Goal: Task Accomplishment & Management: Complete application form

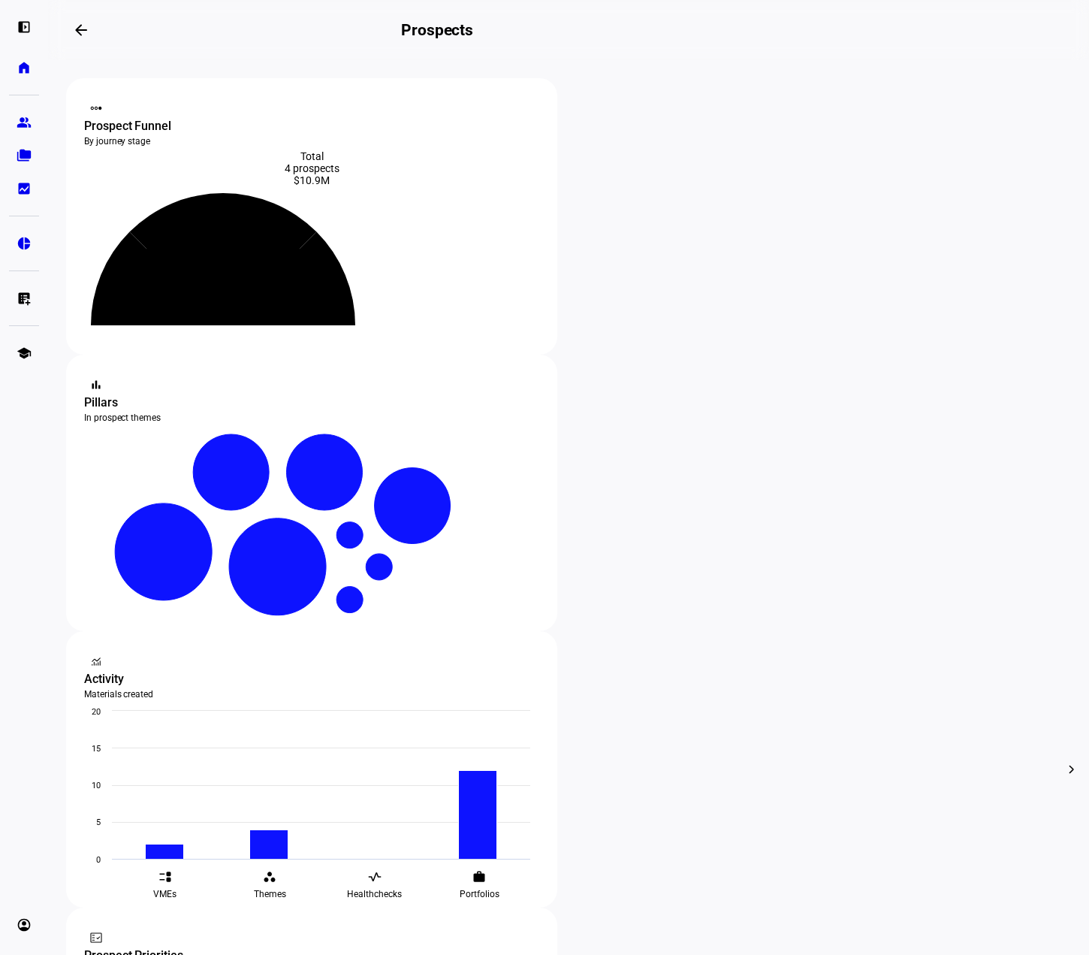
click at [208, 162] on div "4 prospects" at bounding box center [311, 168] width 455 height 12
click at [22, 122] on eth-mat-symbol "group" at bounding box center [24, 122] width 15 height 15
click at [20, 77] on link "home Home" at bounding box center [24, 68] width 30 height 30
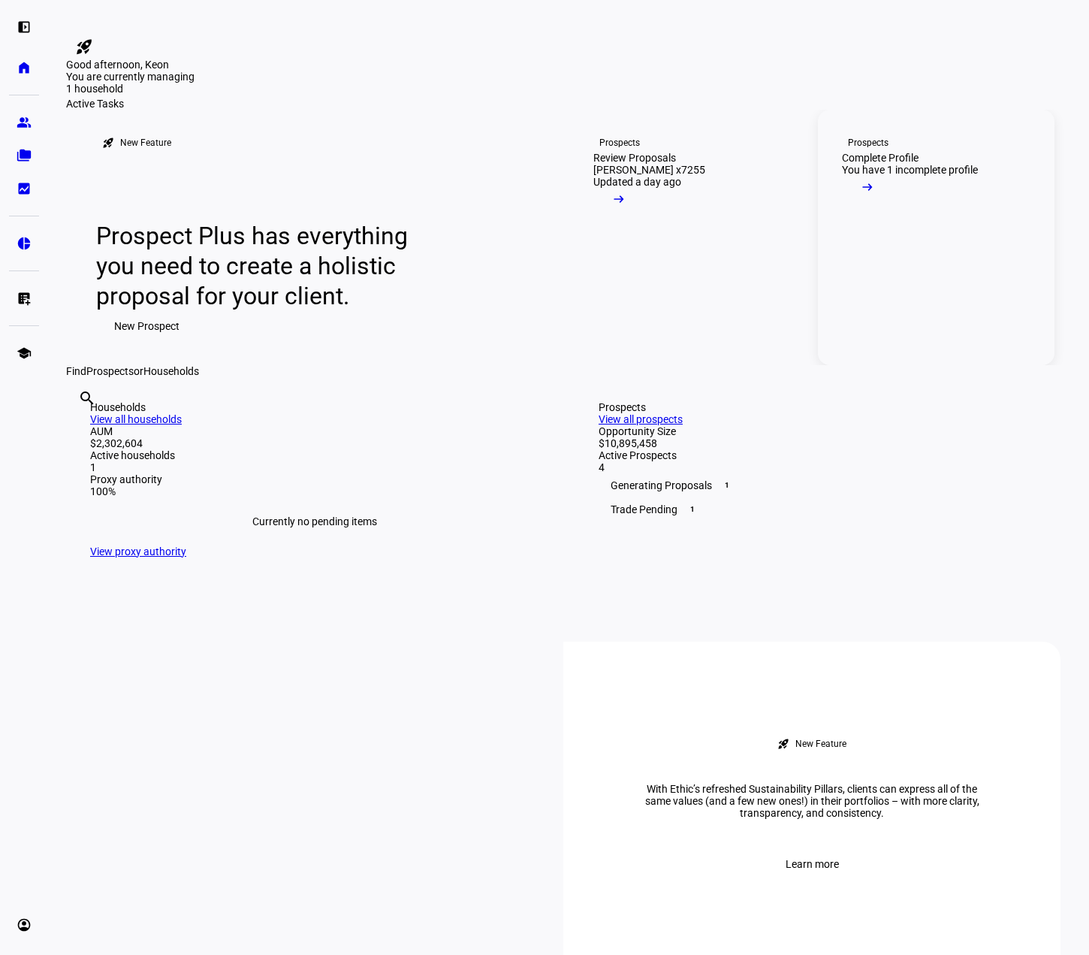
click at [962, 365] on link "Prospects Complete Profile You have 1 incomplete profile arrow_right_alt" at bounding box center [936, 237] width 237 height 255
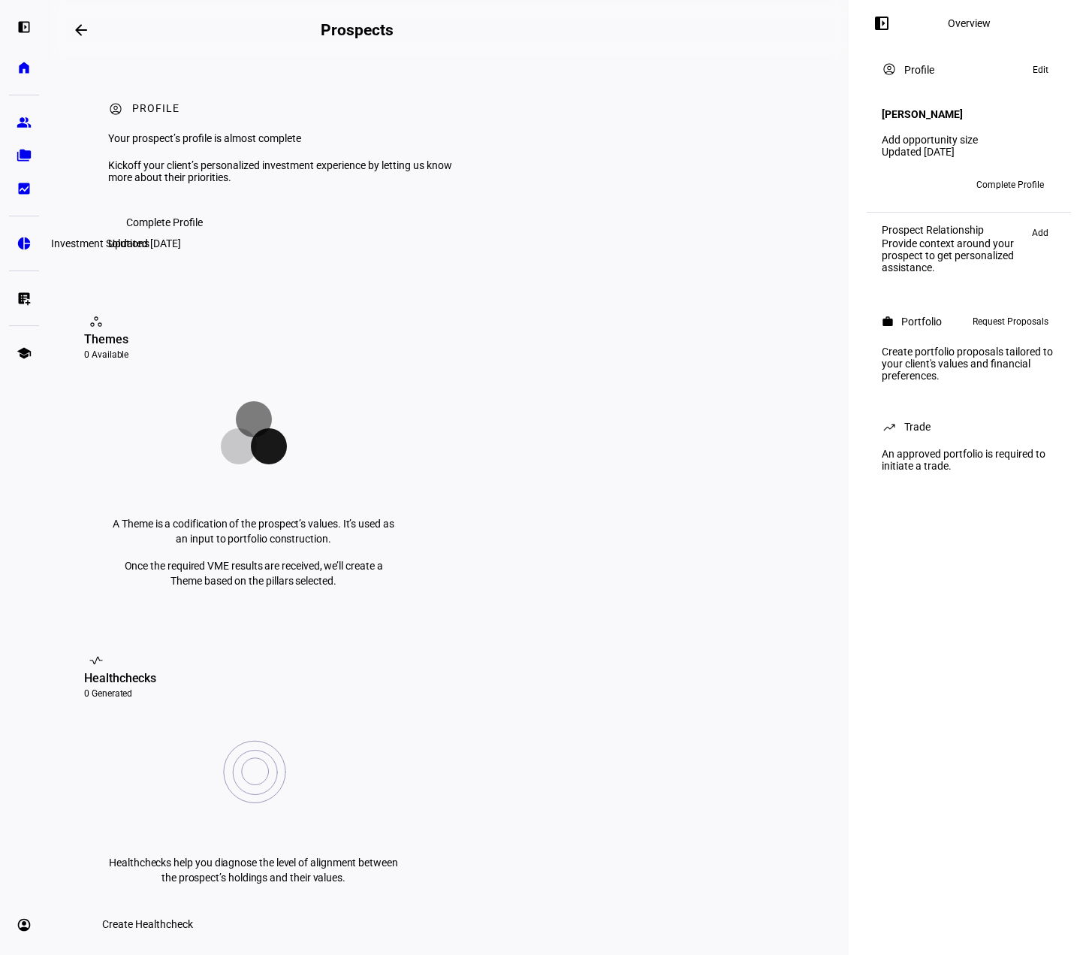
click at [20, 246] on eth-mat-symbol "pie_chart" at bounding box center [24, 243] width 15 height 15
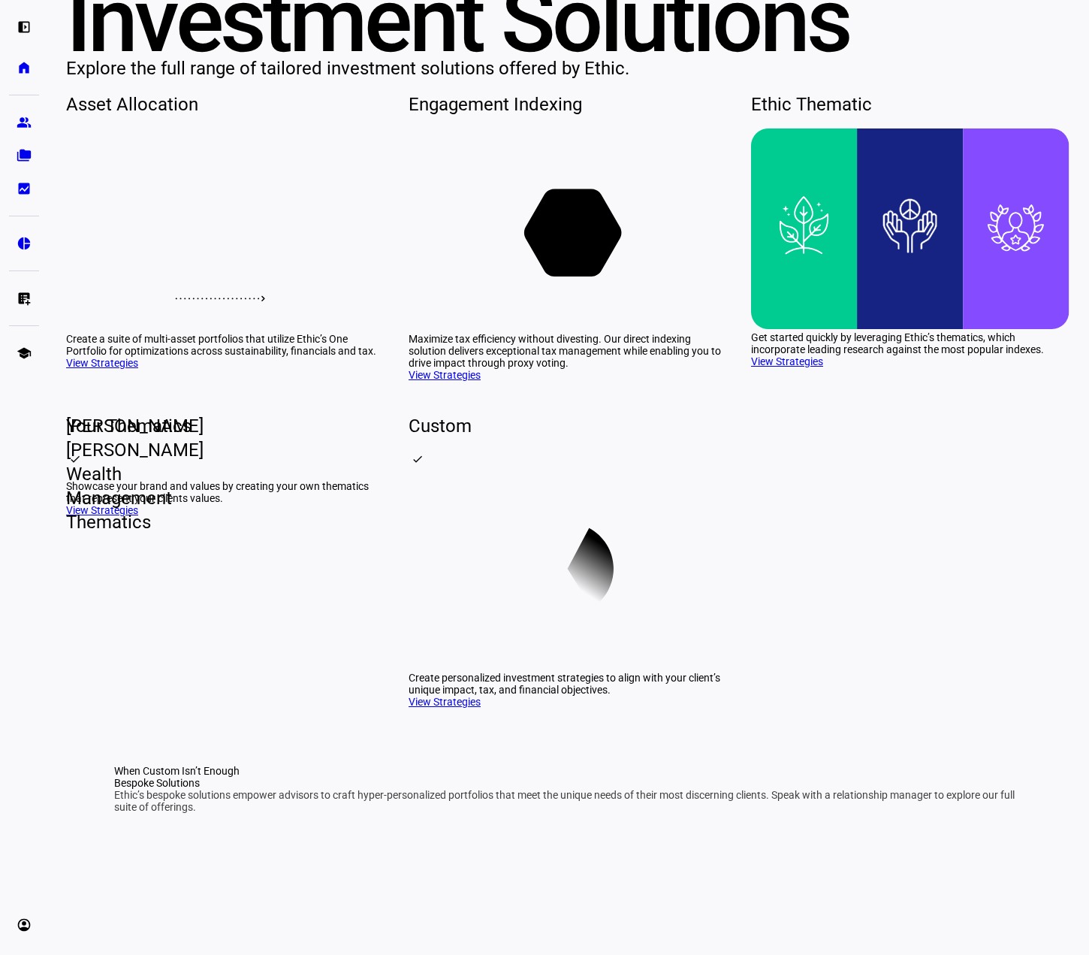
scroll to position [150, 0]
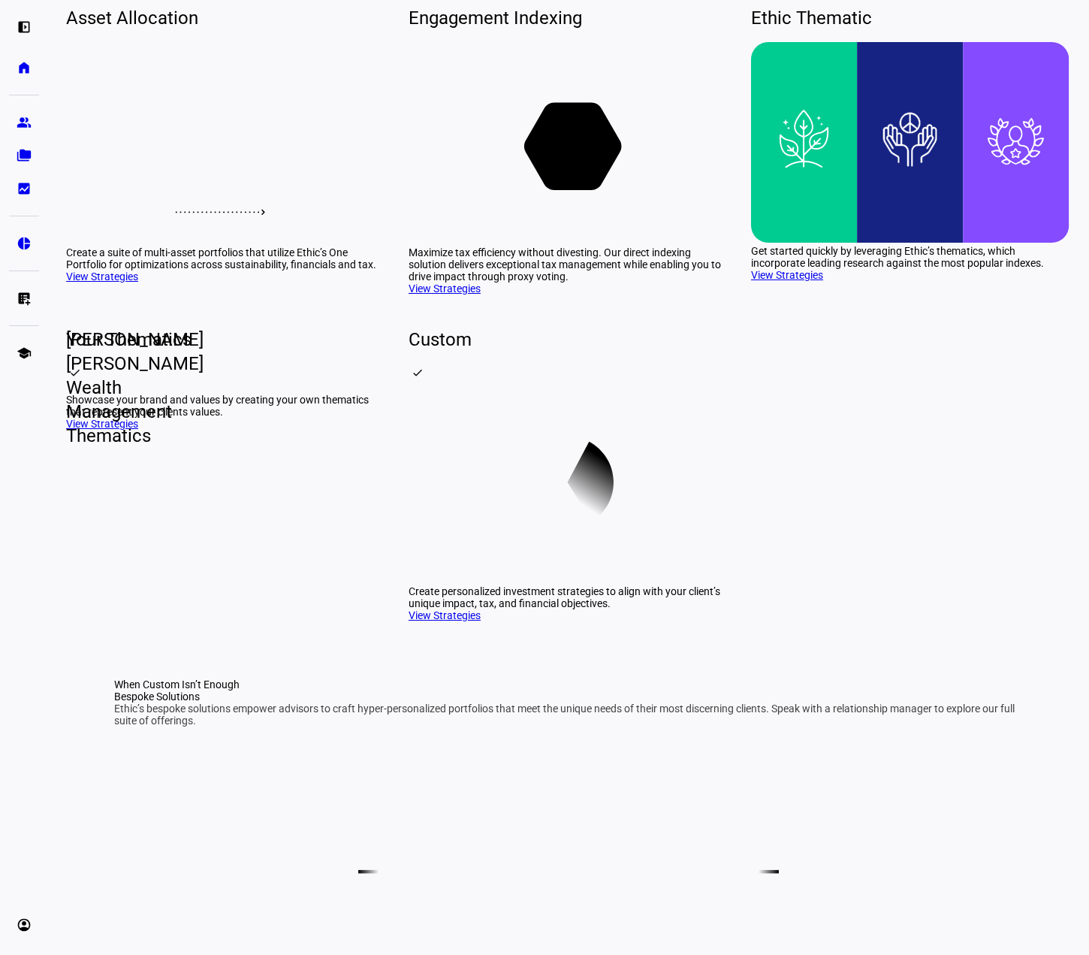
click at [616, 244] on rect at bounding box center [568, 143] width 319 height 202
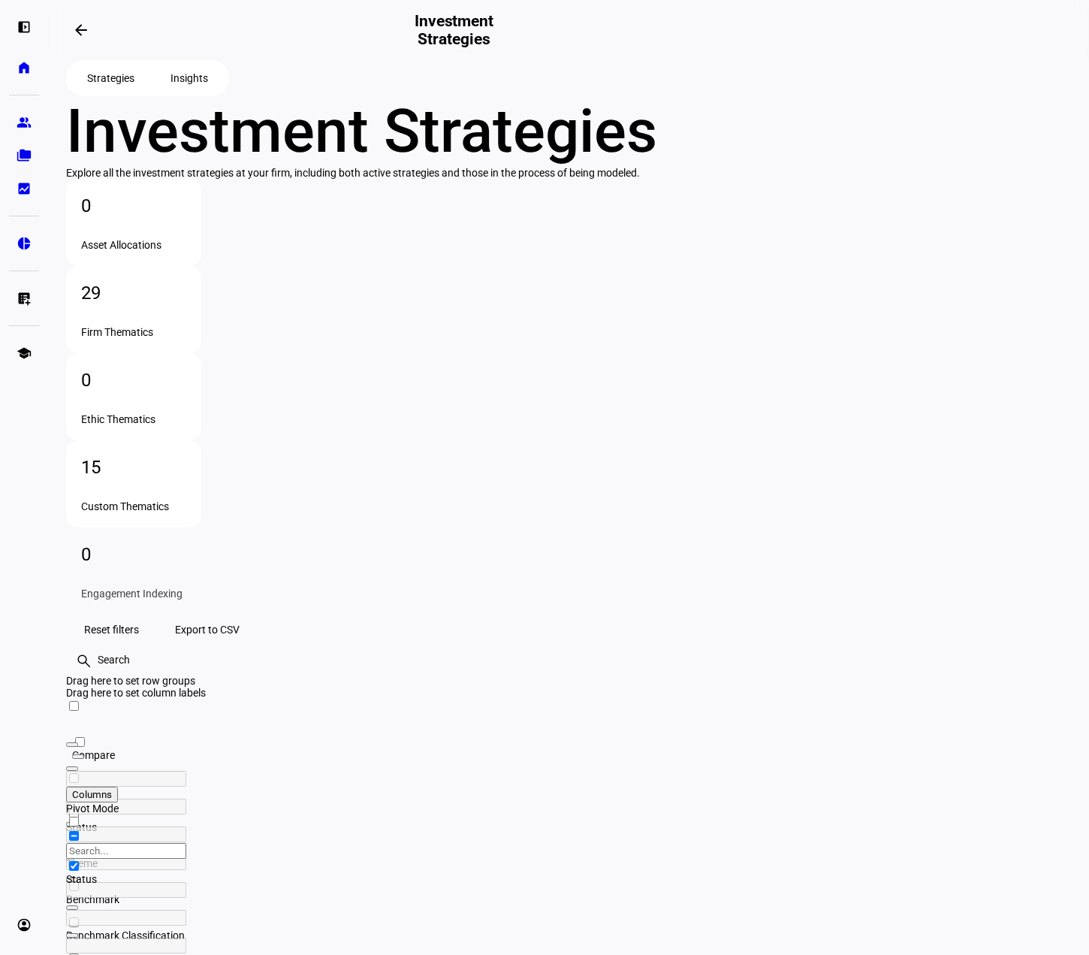
click at [186, 500] on div "Custom Thematics" at bounding box center [133, 506] width 105 height 12
click at [66, 893] on span at bounding box center [66, 893] width 0 height 0
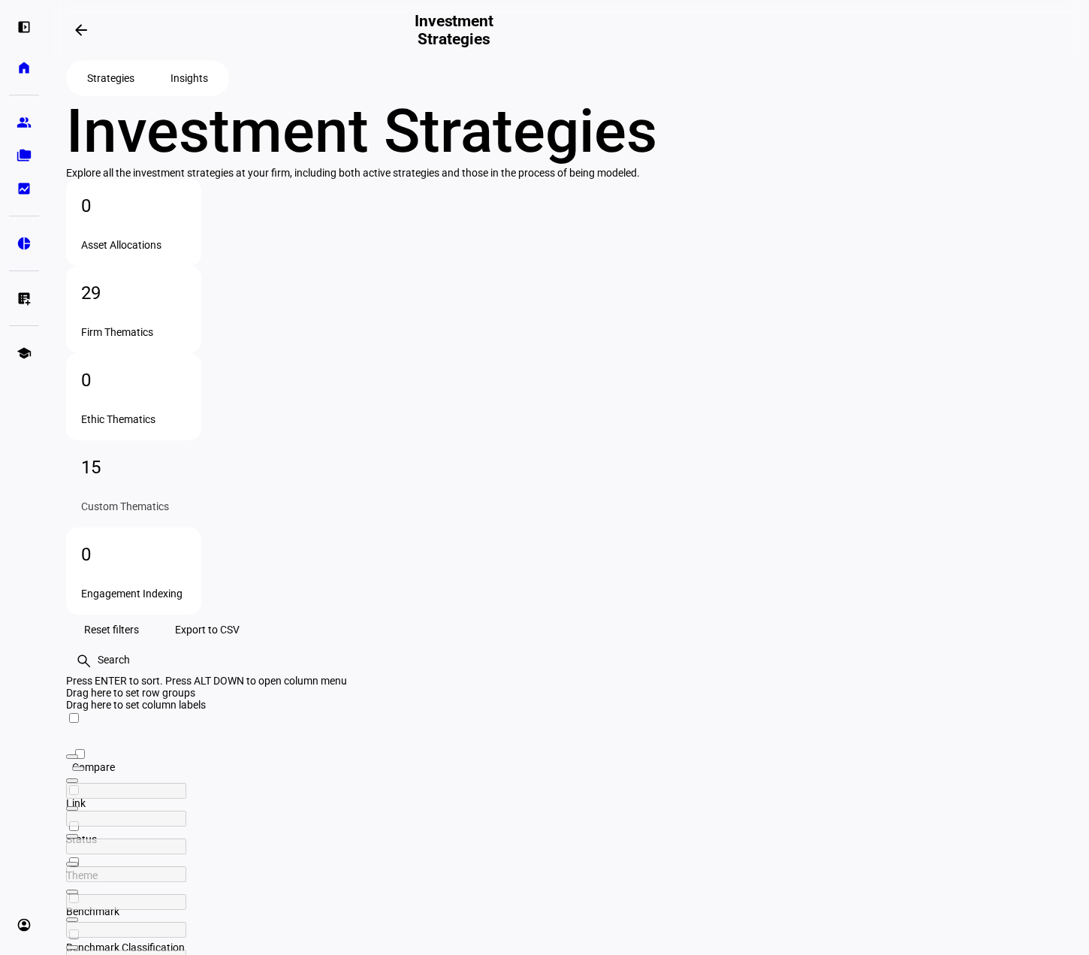
click at [585, 687] on div "Drag here to set row groups" at bounding box center [568, 693] width 1005 height 12
click at [186, 338] on div "Firm Thematics" at bounding box center [133, 332] width 105 height 12
click at [190, 93] on span "Insights" at bounding box center [190, 78] width 38 height 30
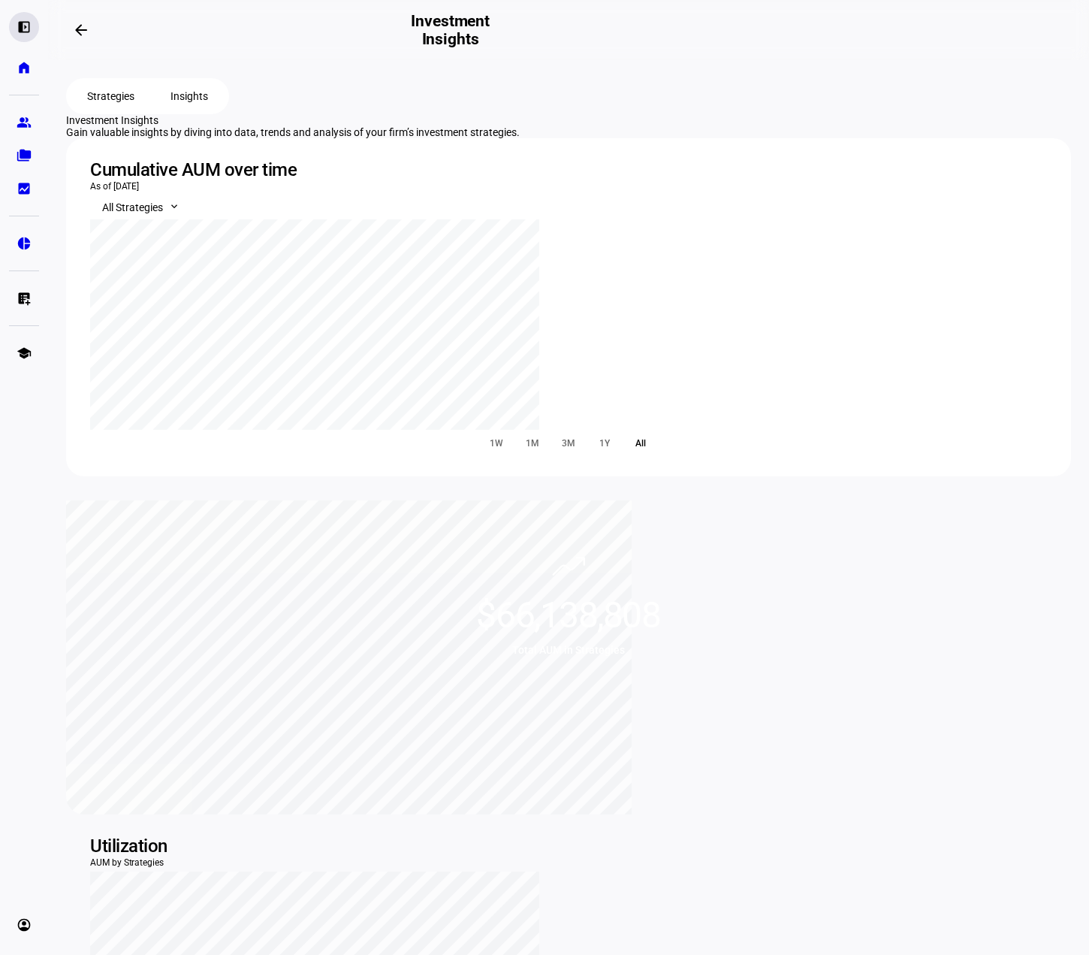
click at [26, 24] on eth-mat-symbol "left_panel_open" at bounding box center [24, 27] width 15 height 15
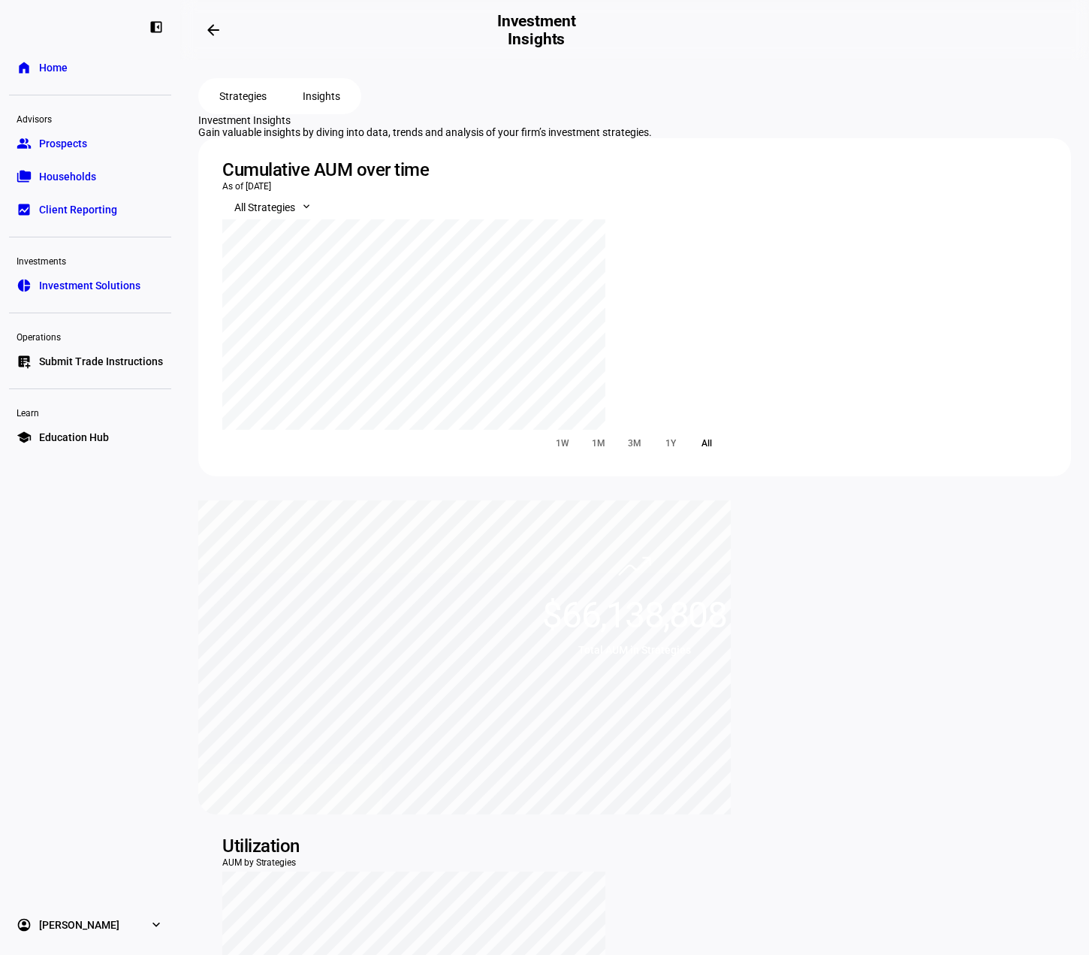
click at [113, 283] on span "Investment Solutions" at bounding box center [89, 285] width 101 height 15
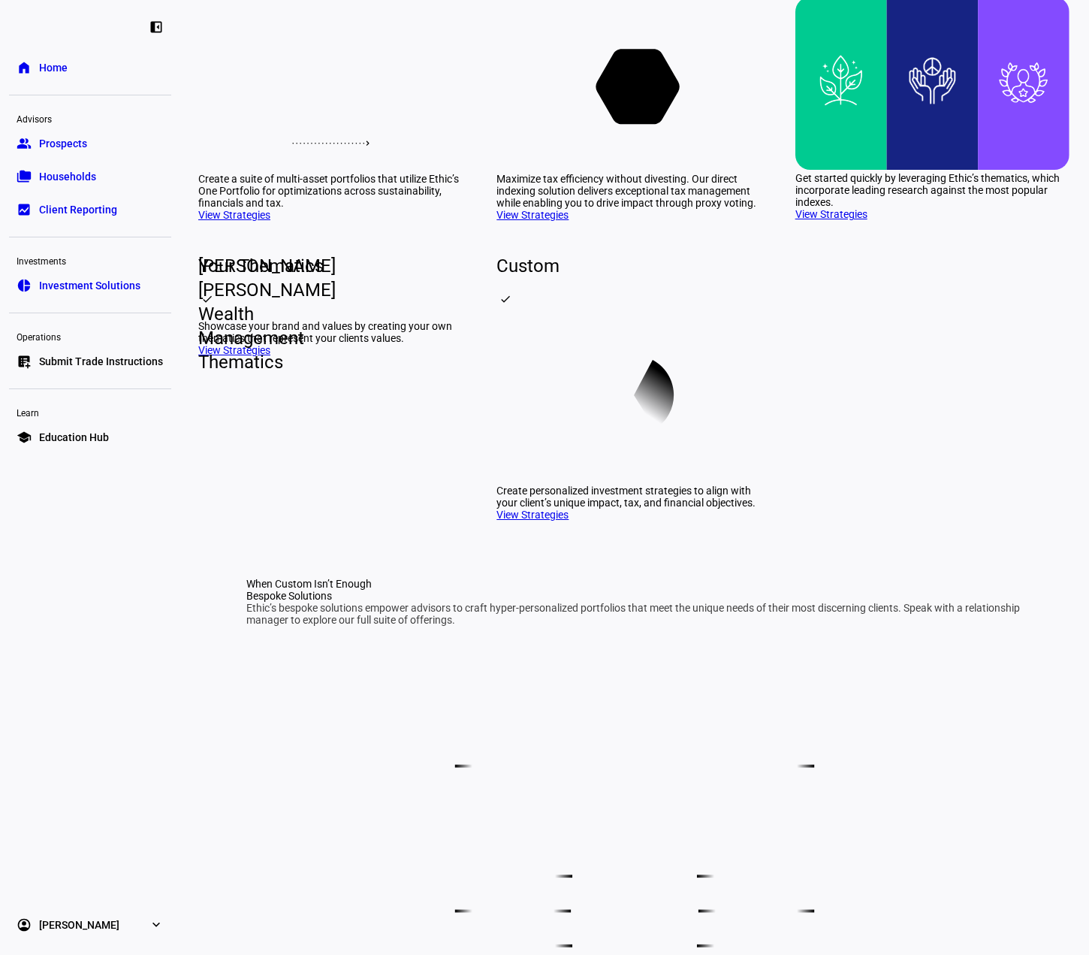
scroll to position [225, 0]
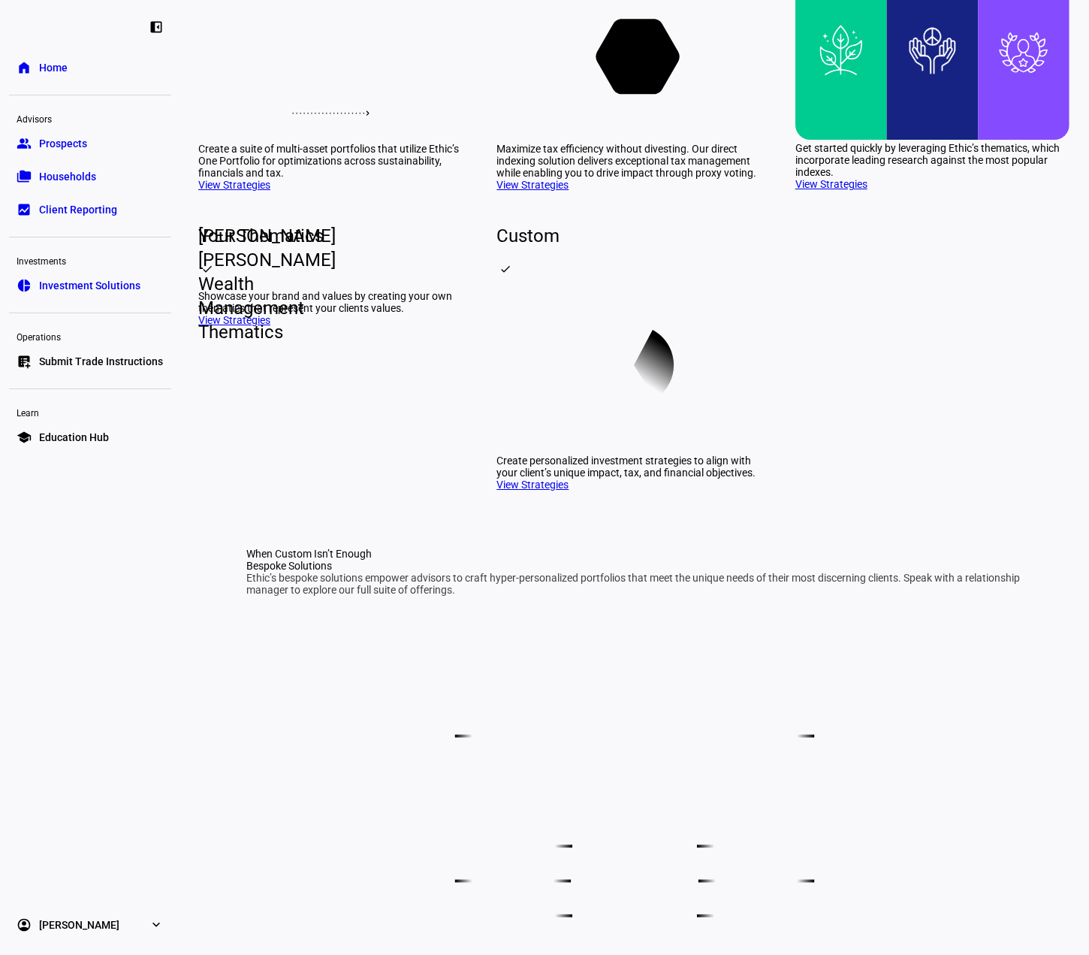
click at [550, 191] on link "View Strategies" at bounding box center [533, 185] width 72 height 12
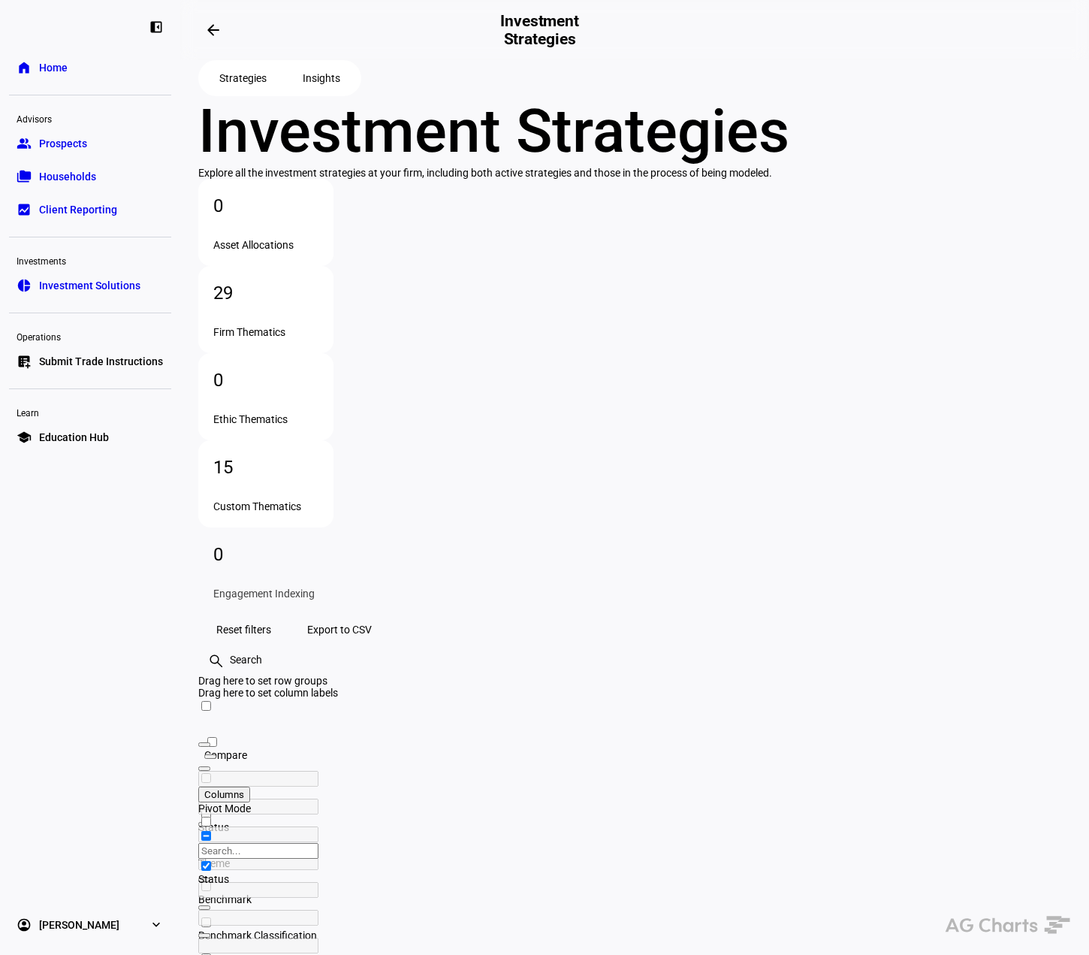
click at [319, 305] on div "29" at bounding box center [265, 293] width 105 height 24
click at [49, 58] on link "home Home" at bounding box center [90, 68] width 162 height 30
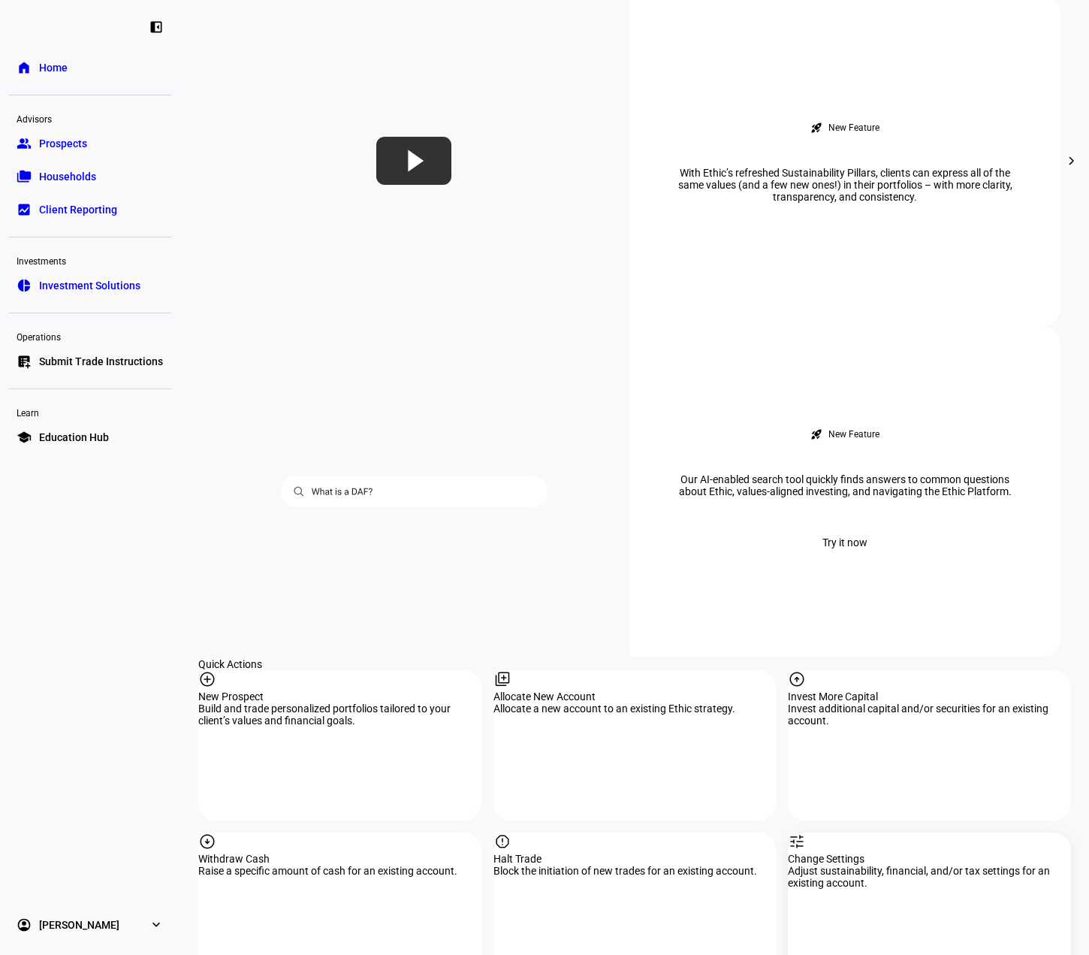
scroll to position [1052, 0]
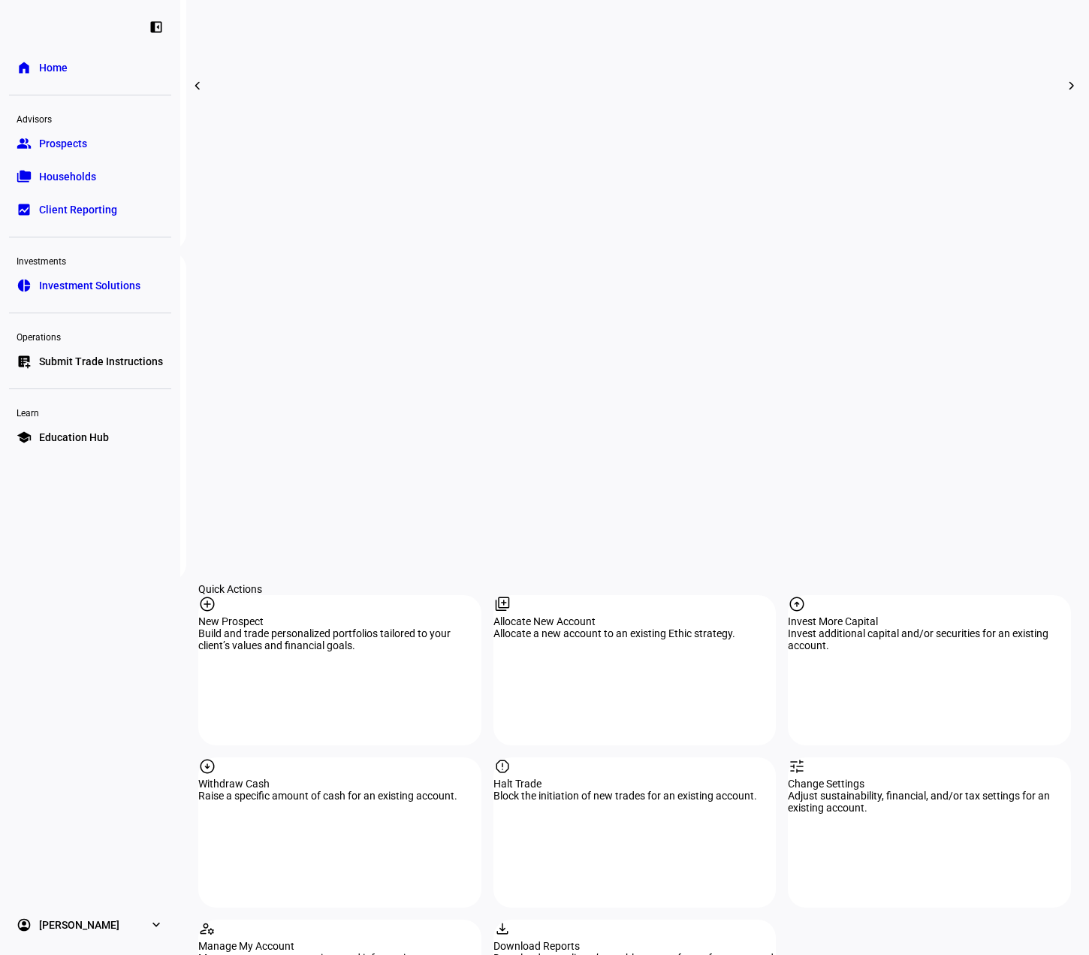
click at [80, 288] on span "Investment Solutions" at bounding box center [89, 285] width 101 height 15
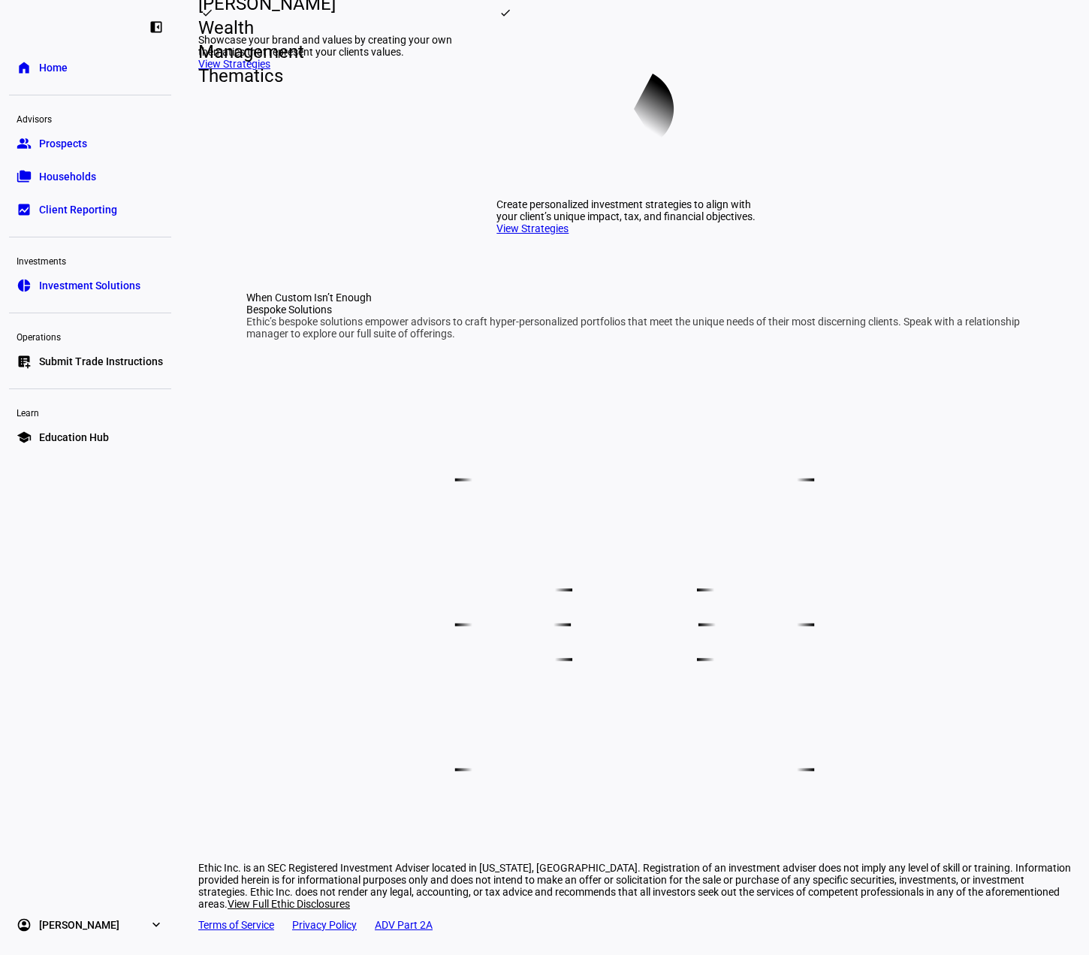
scroll to position [696, 0]
click at [528, 234] on link "View Strategies" at bounding box center [533, 228] width 72 height 12
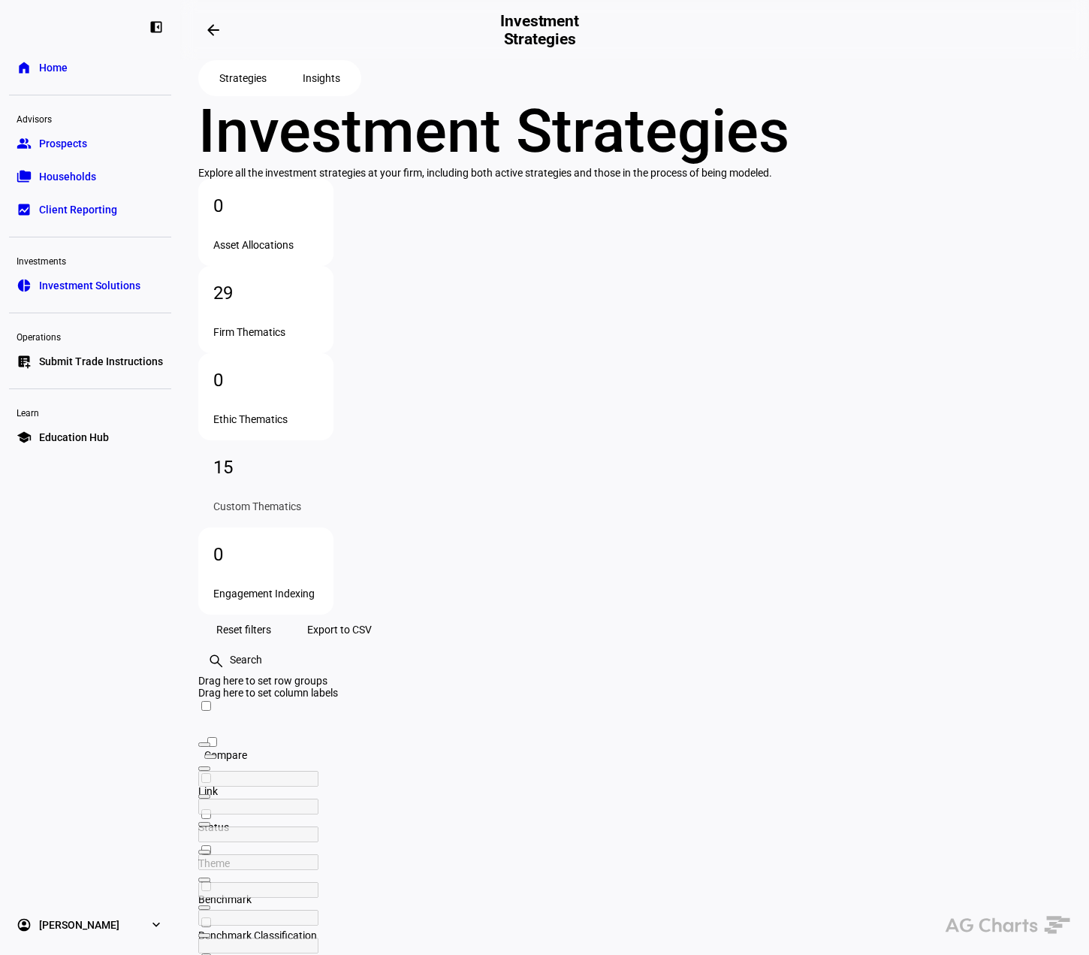
click at [334, 353] on div "29 Firm Thematics" at bounding box center [265, 309] width 135 height 87
click at [72, 206] on span "Client Reporting" at bounding box center [78, 209] width 78 height 15
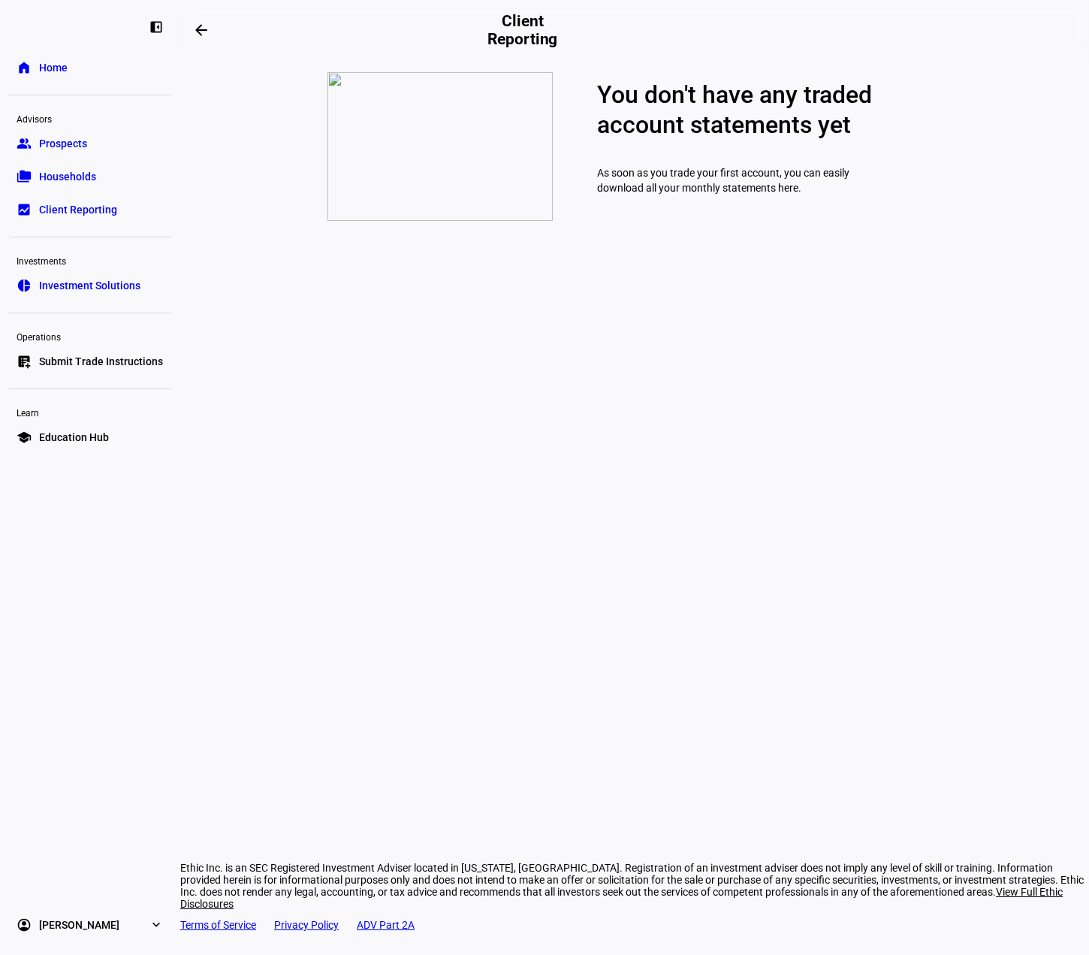
click at [57, 142] on span "Prospects" at bounding box center [63, 143] width 48 height 15
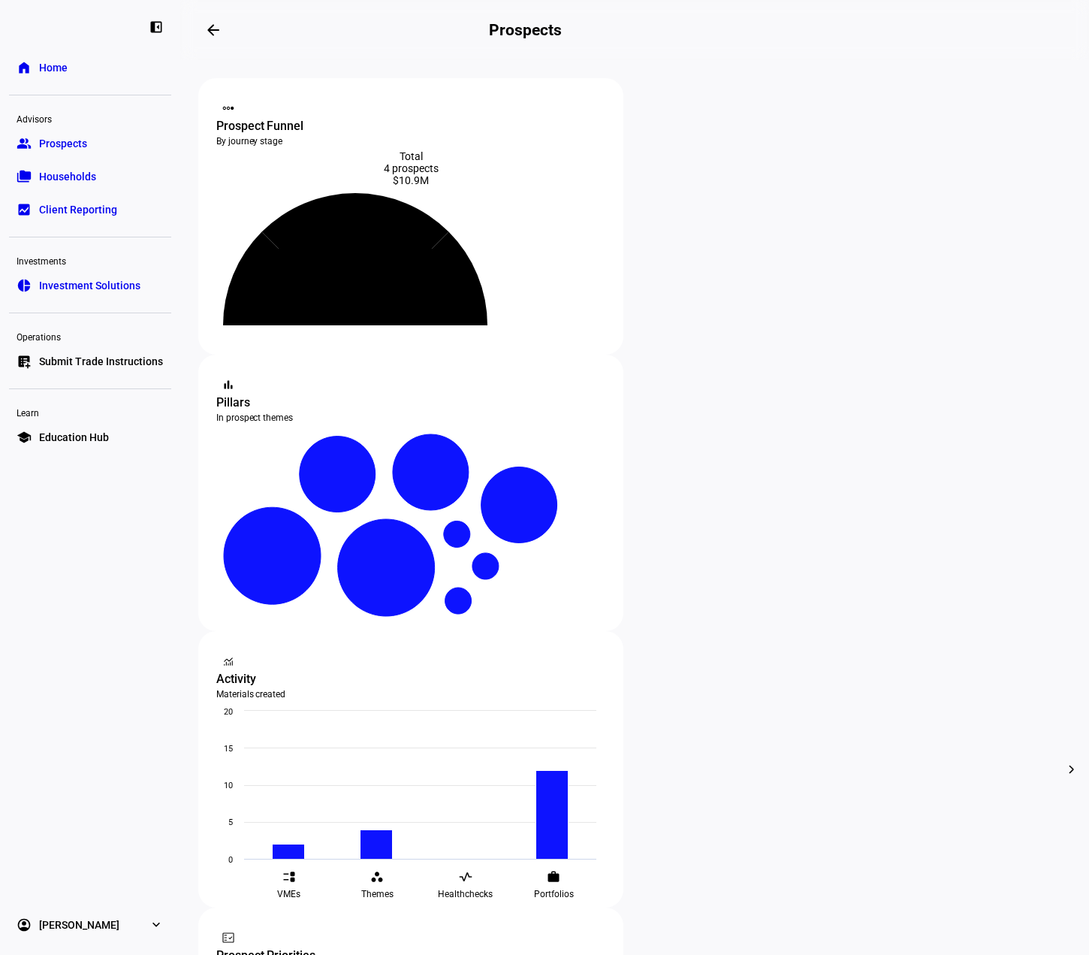
click at [104, 285] on span "Investment Solutions" at bounding box center [89, 285] width 101 height 15
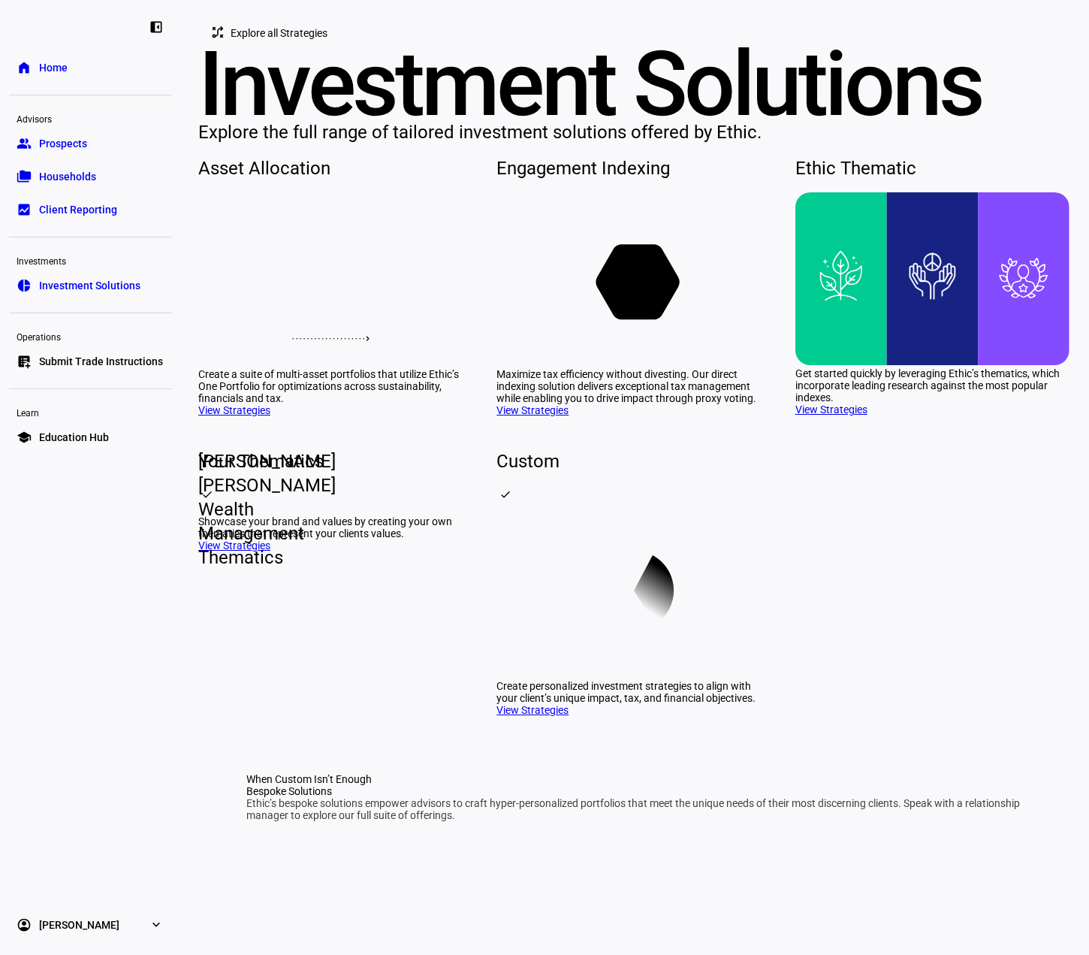
click at [274, 48] on span "Explore all Strategies" at bounding box center [279, 33] width 97 height 30
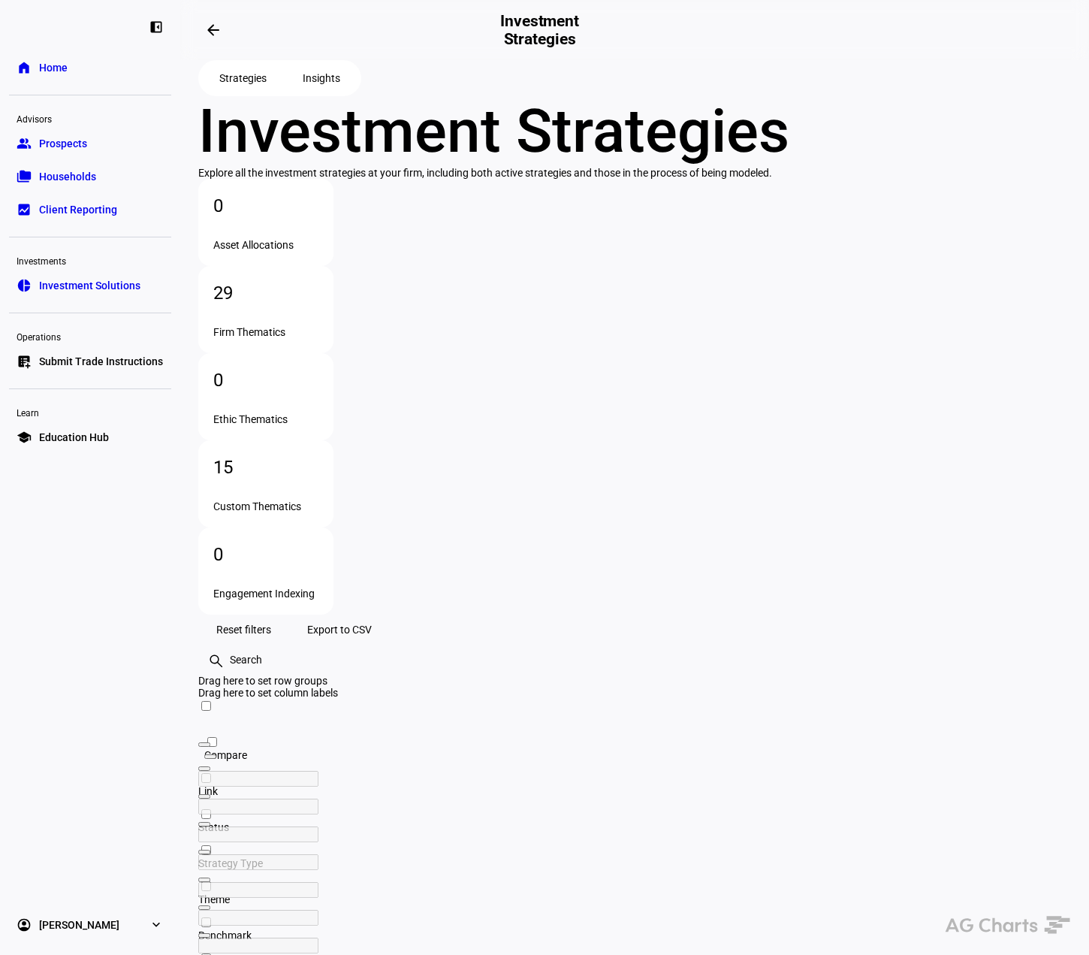
click at [307, 93] on span at bounding box center [322, 78] width 74 height 30
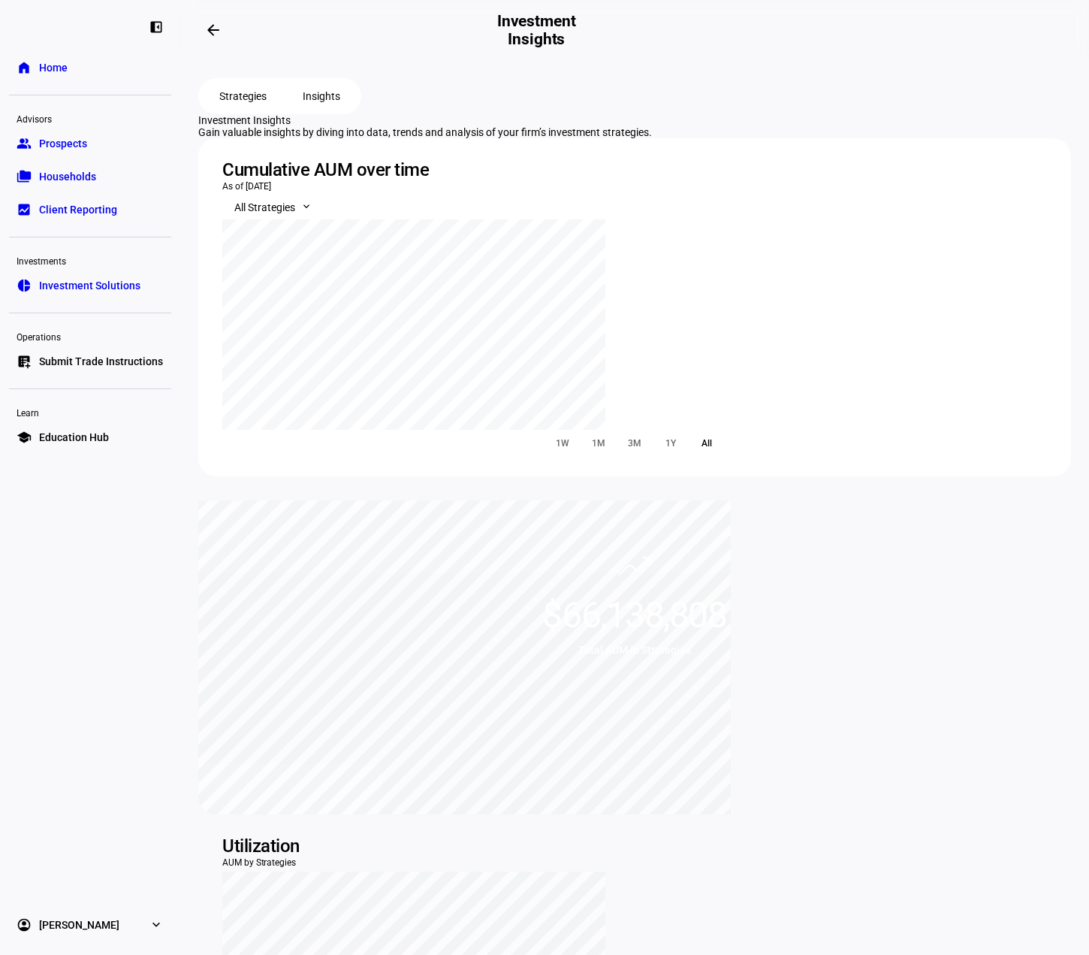
click at [95, 171] on link "folder_copy Households" at bounding box center [90, 177] width 162 height 30
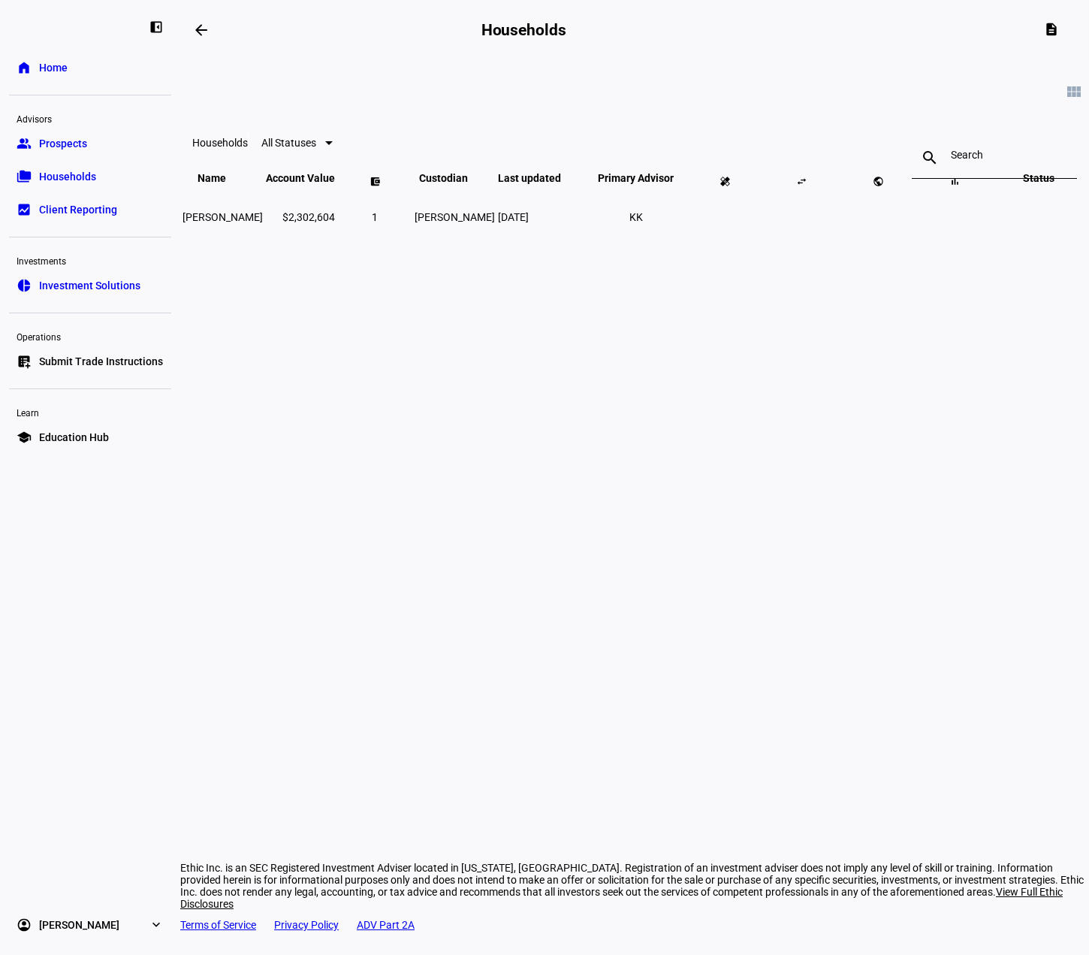
click at [80, 139] on span "Prospects" at bounding box center [63, 143] width 48 height 15
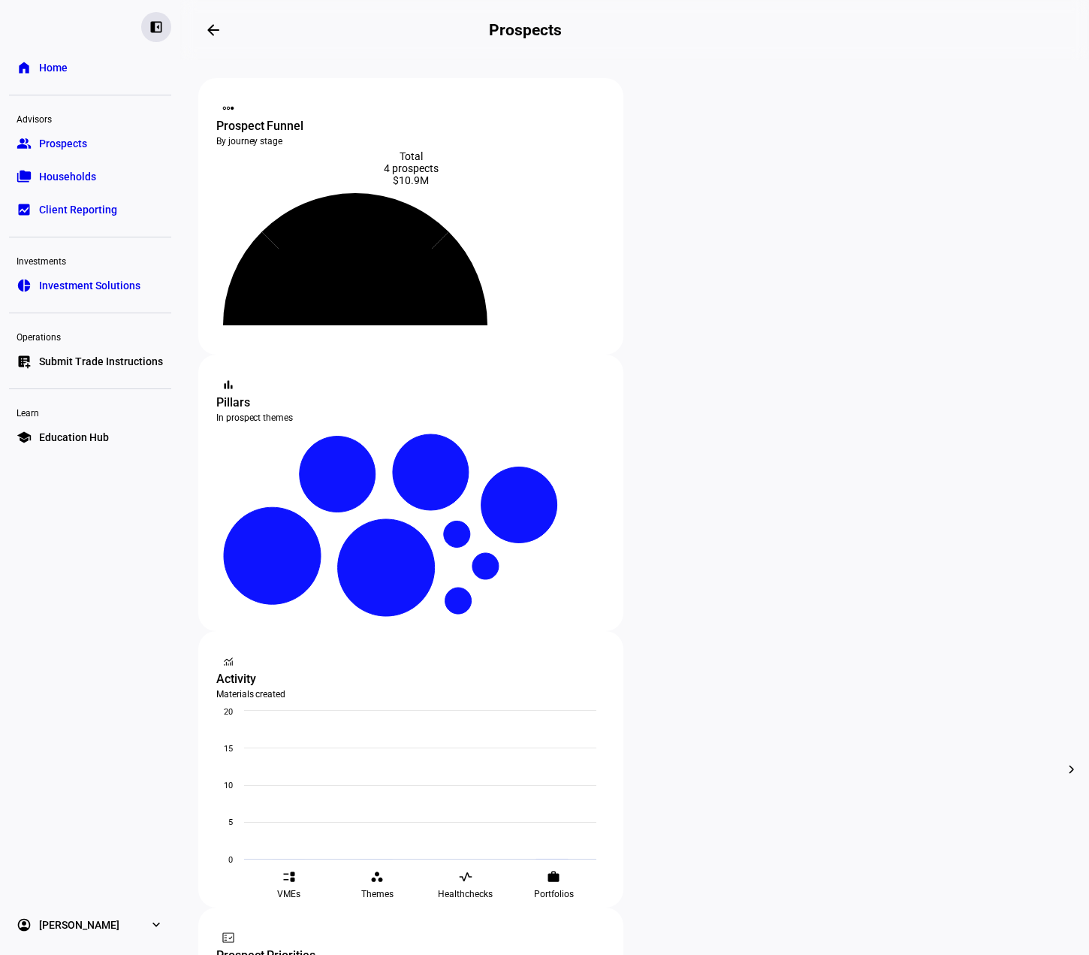
click at [153, 20] on eth-mat-symbol "left_panel_close" at bounding box center [156, 27] width 15 height 15
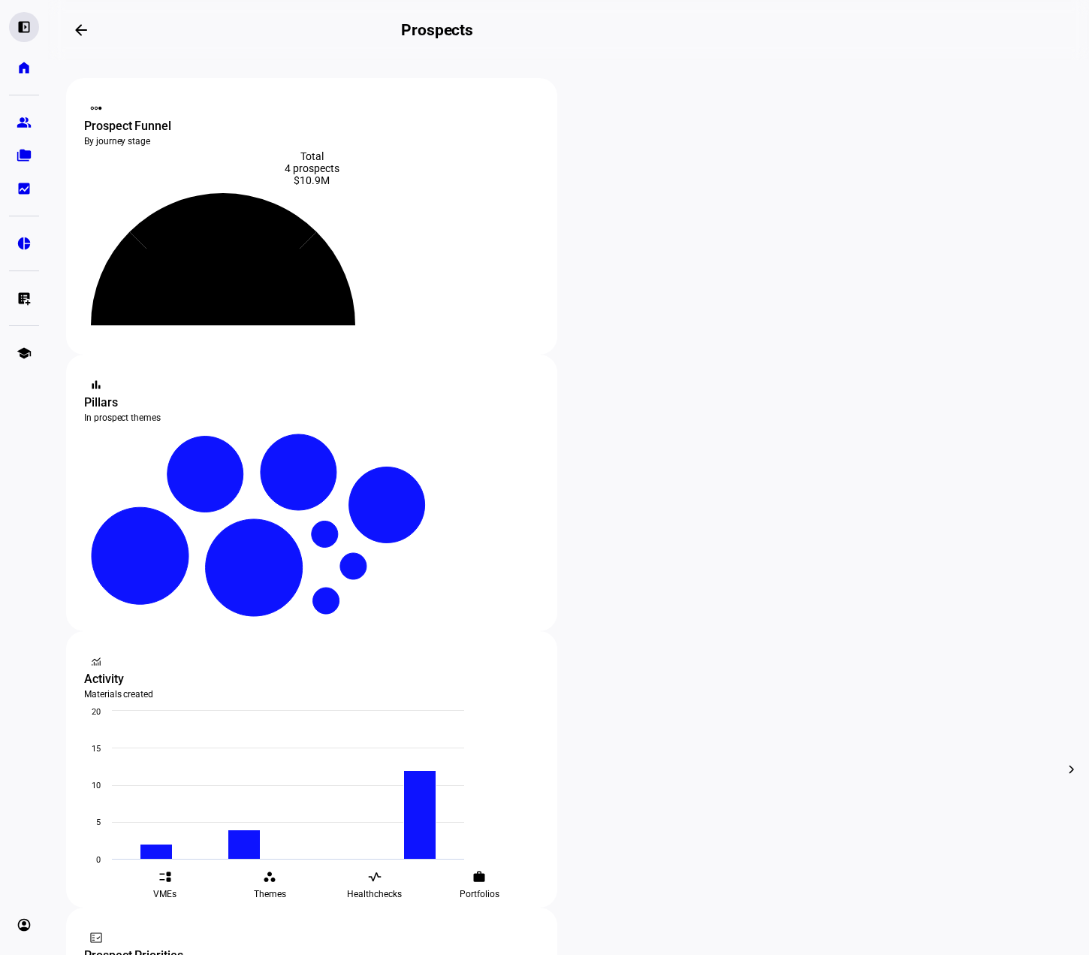
click at [24, 32] on eth-mat-symbol "left_panel_open" at bounding box center [24, 27] width 15 height 15
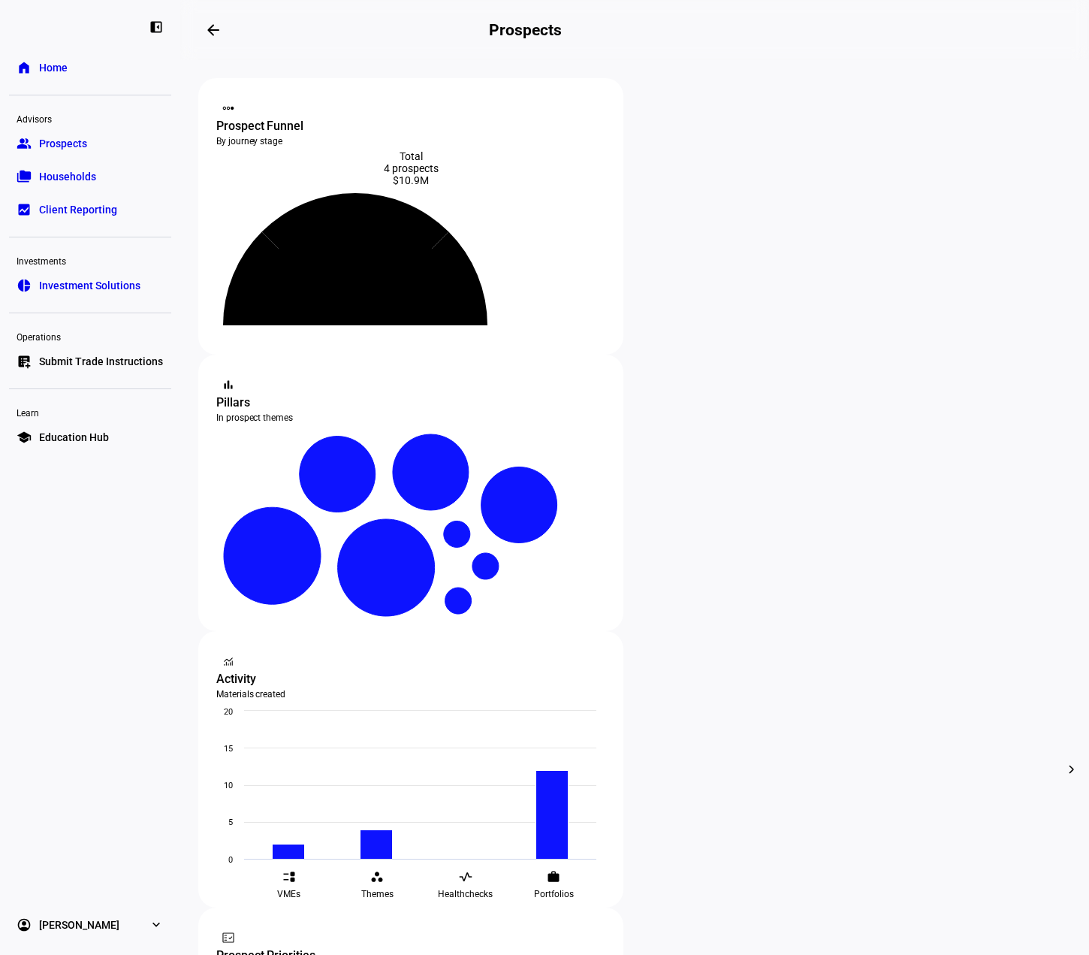
click at [60, 62] on span "Home" at bounding box center [53, 67] width 29 height 15
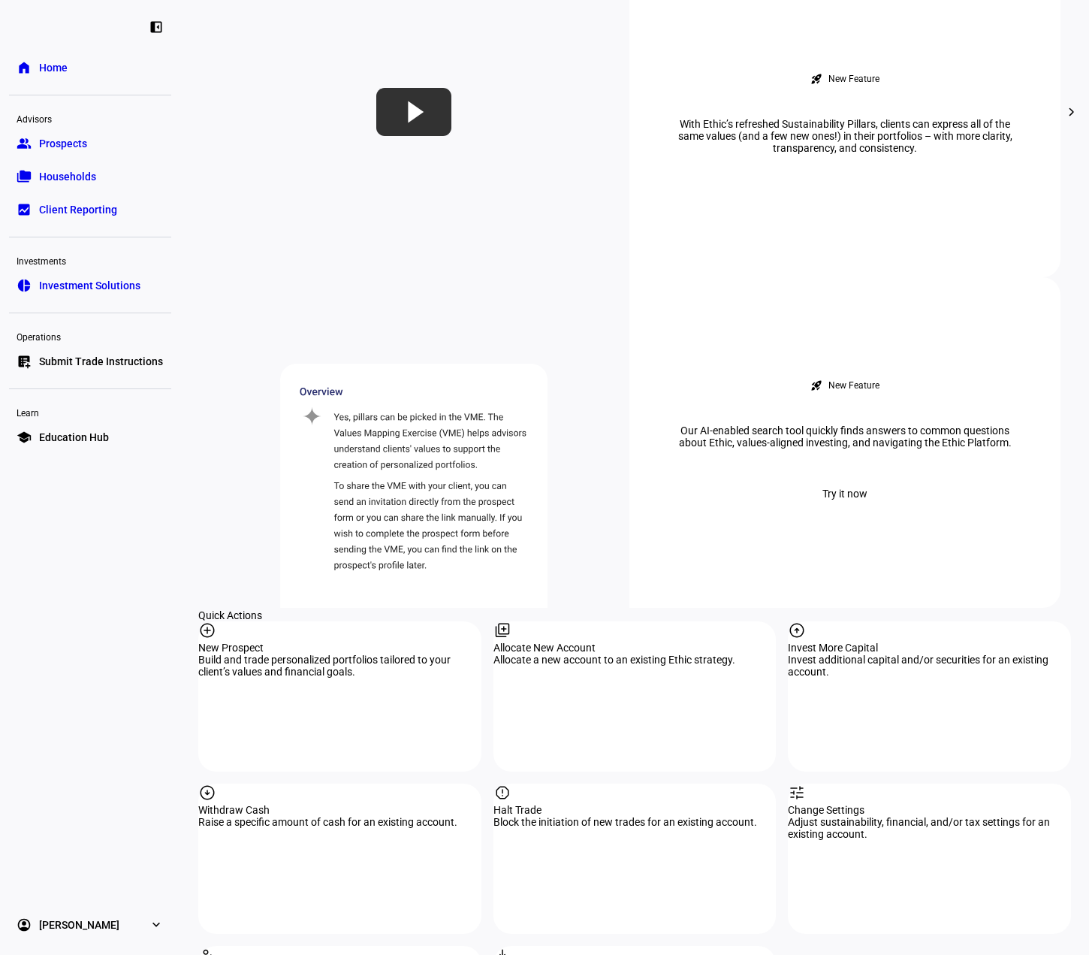
scroll to position [1052, 0]
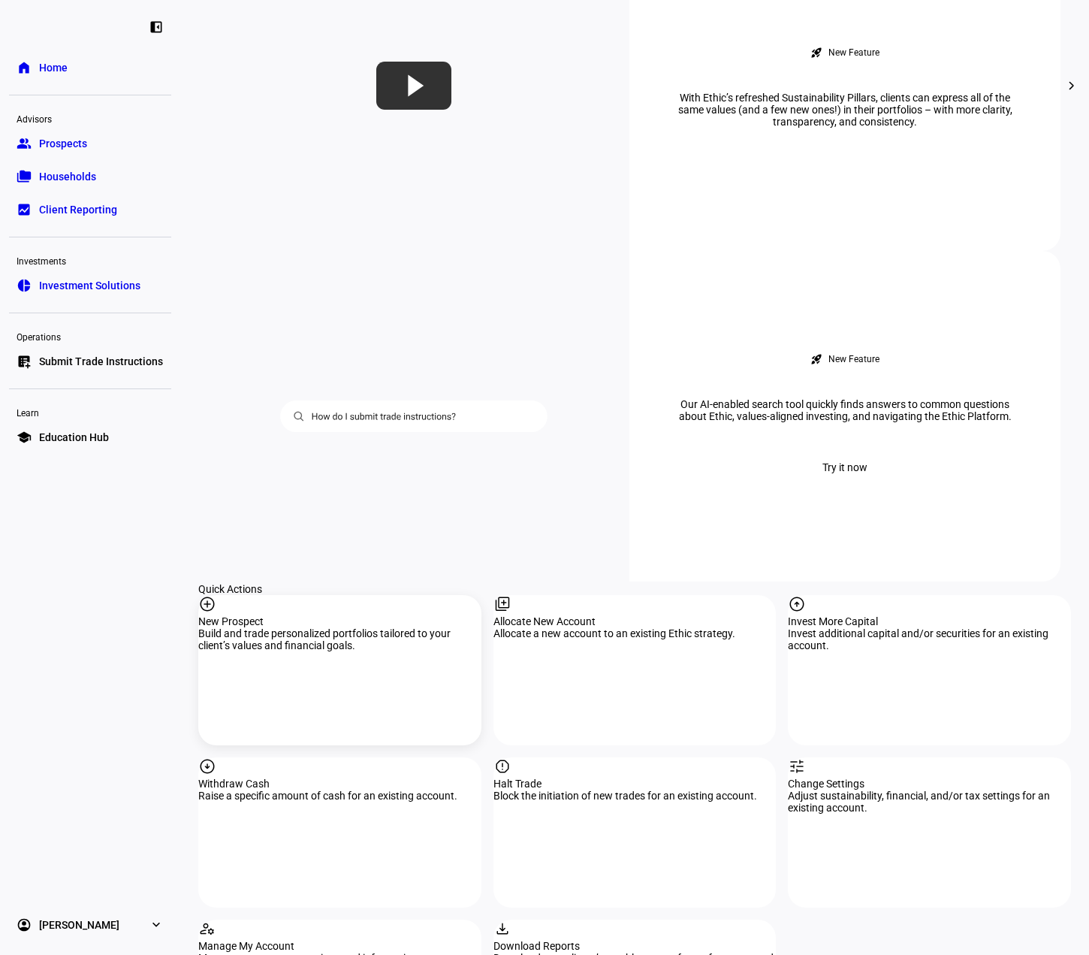
click at [254, 627] on div "Build and trade personalized portfolios tailored to your client’s values and fi…" at bounding box center [339, 639] width 283 height 24
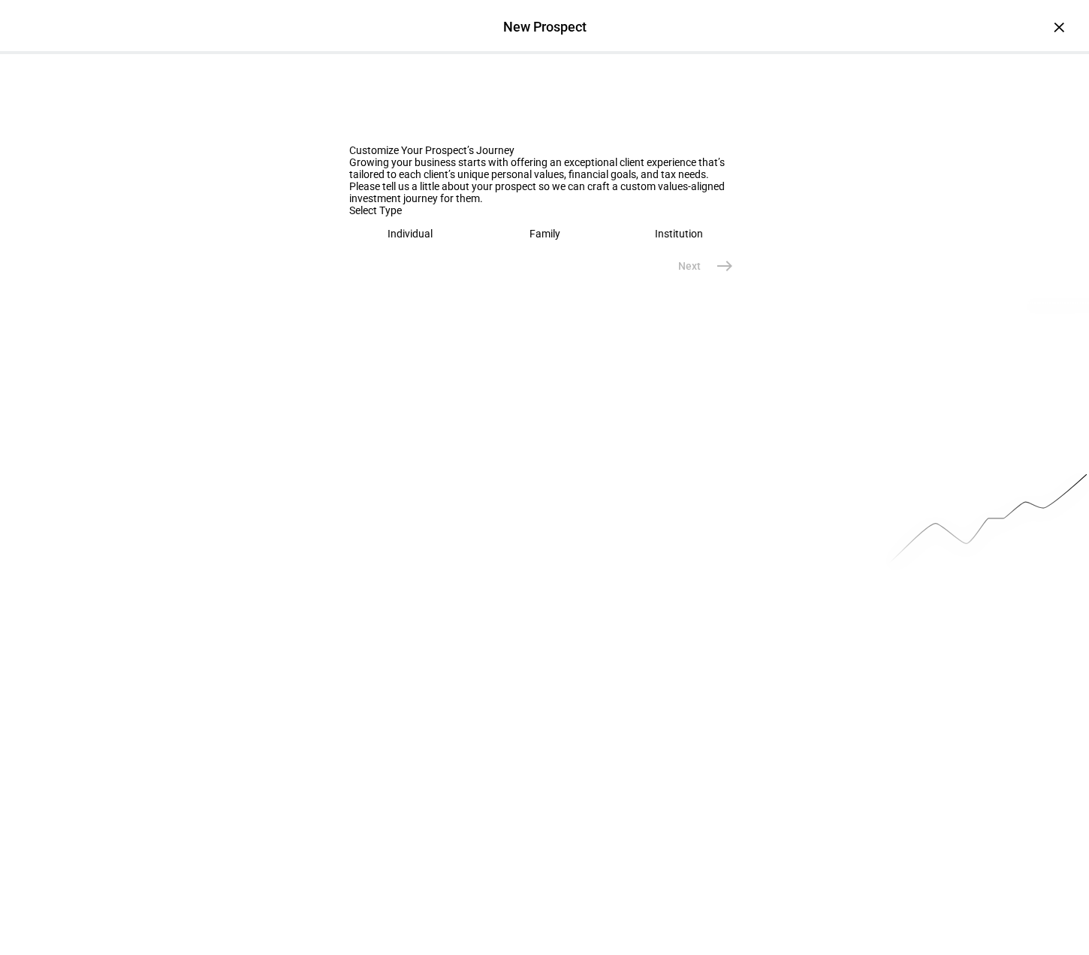
click at [406, 251] on eth-mega-radio-button "Individual" at bounding box center [410, 233] width 122 height 35
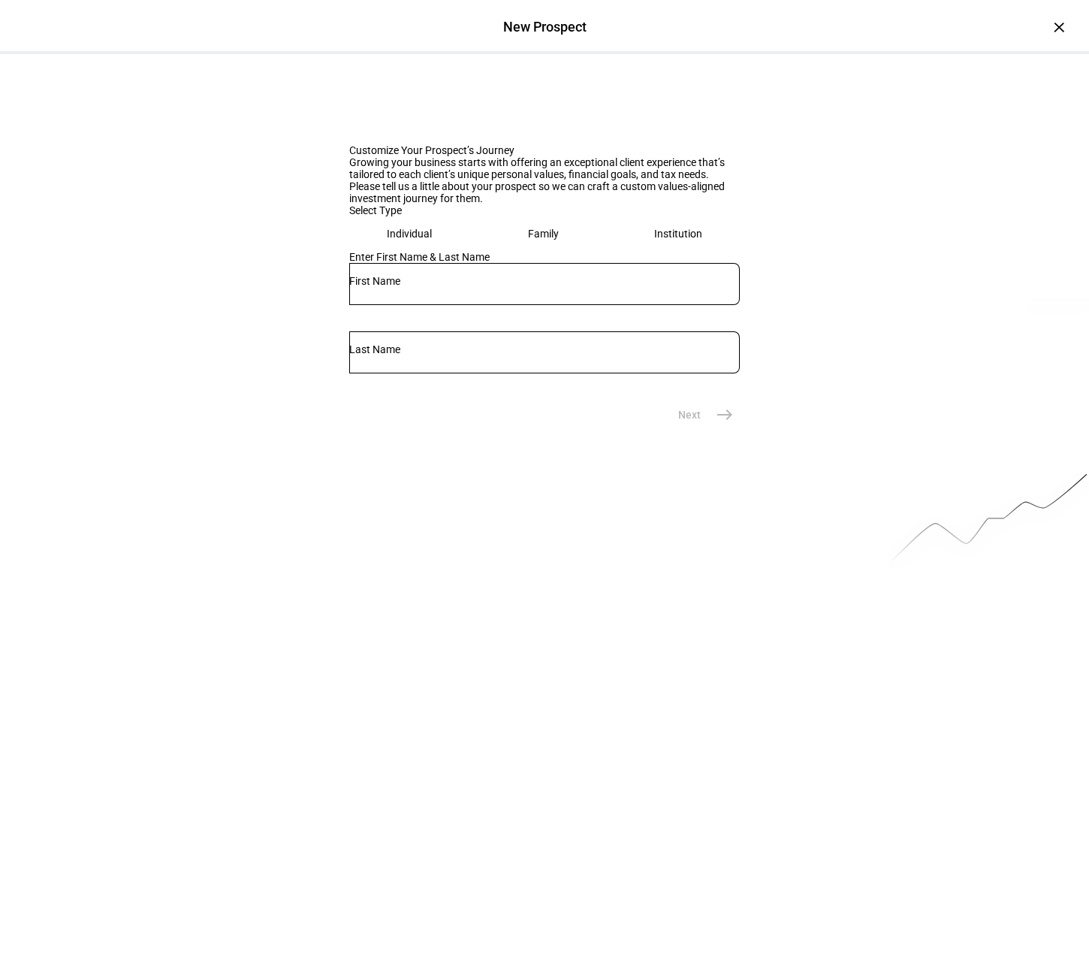
click at [1011, 100] on div "Customize Your Prospect’s Journey Growing your business starts with offering an…" at bounding box center [544, 242] width 1089 height 376
click at [1048, 26] on div "×" at bounding box center [1059, 27] width 24 height 24
